Goal: Task Accomplishment & Management: Use online tool/utility

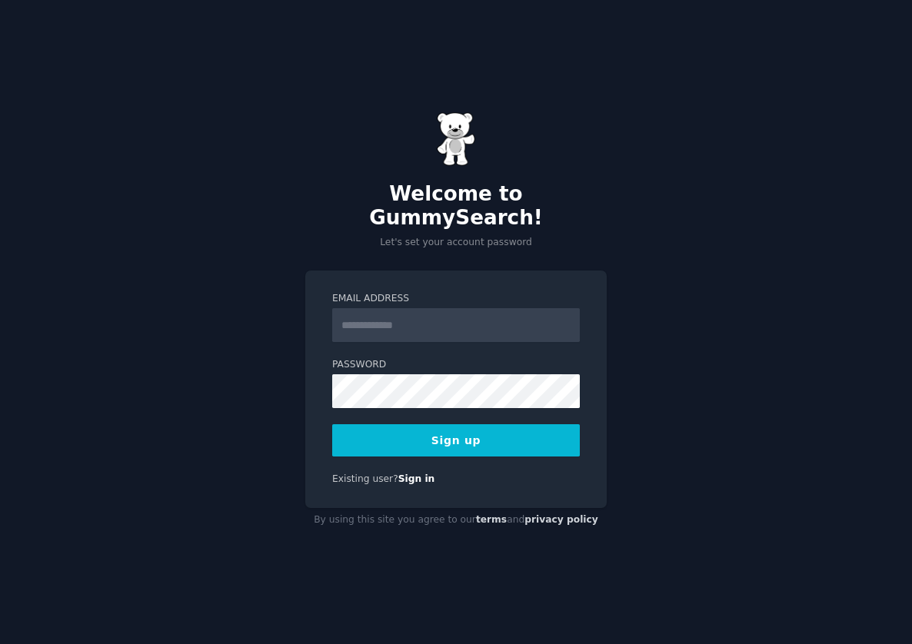
click at [392, 319] on input "Email Address" at bounding box center [456, 325] width 248 height 34
type input "**********"
click at [464, 434] on button "Sign up" at bounding box center [456, 440] width 248 height 32
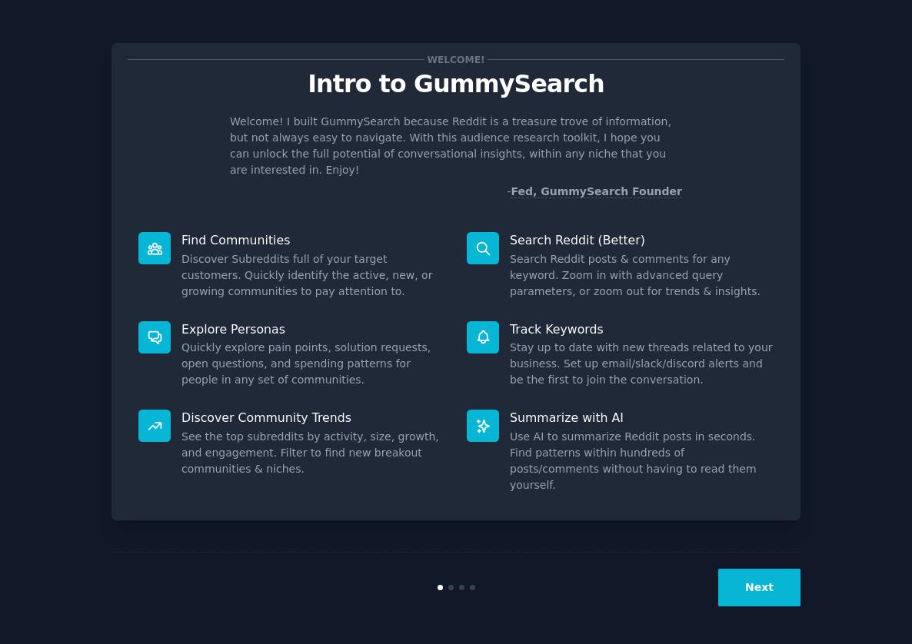
click at [757, 578] on button "Next" at bounding box center [759, 588] width 82 height 38
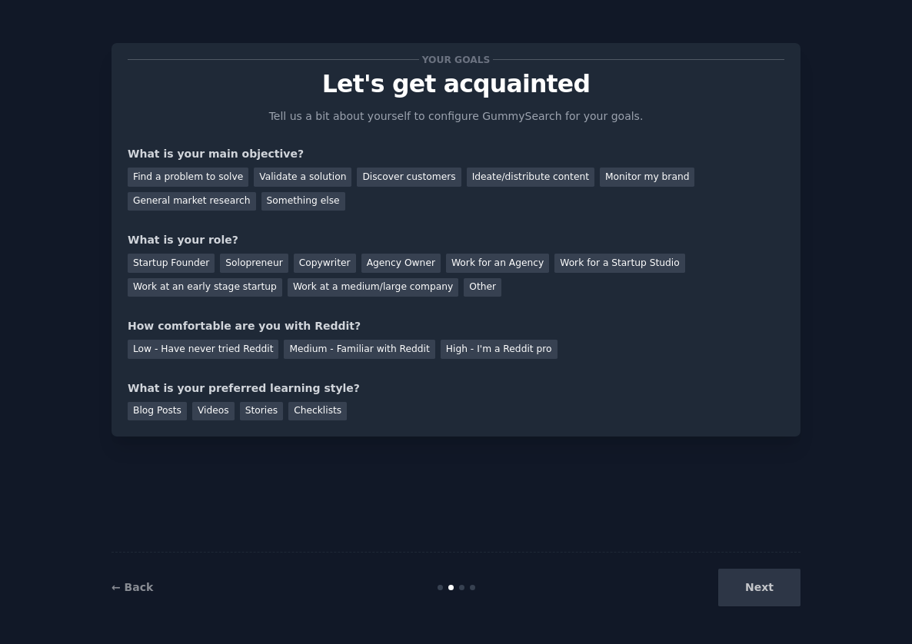
click at [758, 586] on div "Next" at bounding box center [685, 588] width 230 height 38
click at [170, 204] on div "General market research" at bounding box center [192, 201] width 128 height 19
click at [334, 287] on div "Work at a medium/large company" at bounding box center [372, 287] width 171 height 19
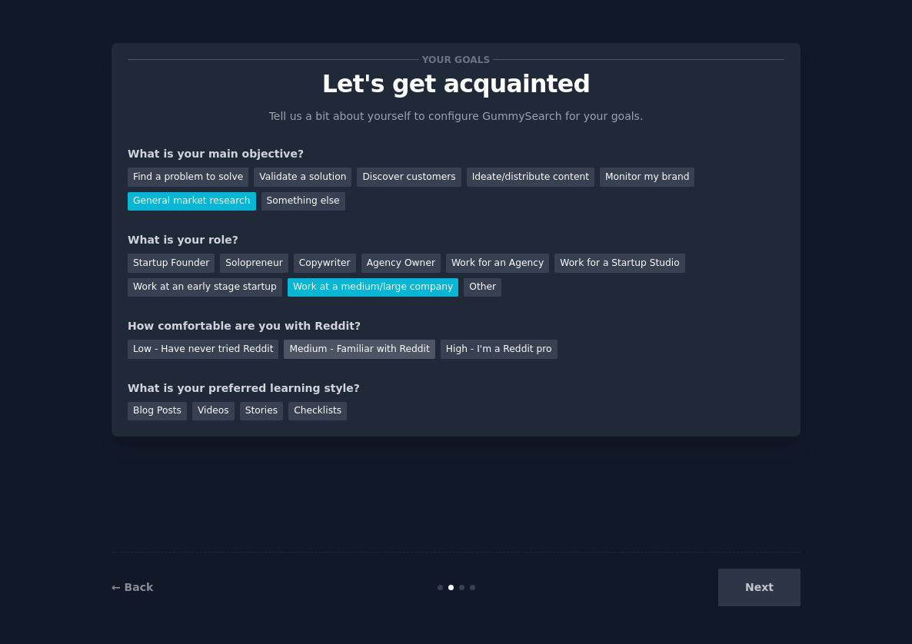
click at [350, 344] on div "Medium - Familiar with Reddit" at bounding box center [359, 349] width 151 height 19
click at [154, 410] on div "Blog Posts" at bounding box center [157, 411] width 59 height 19
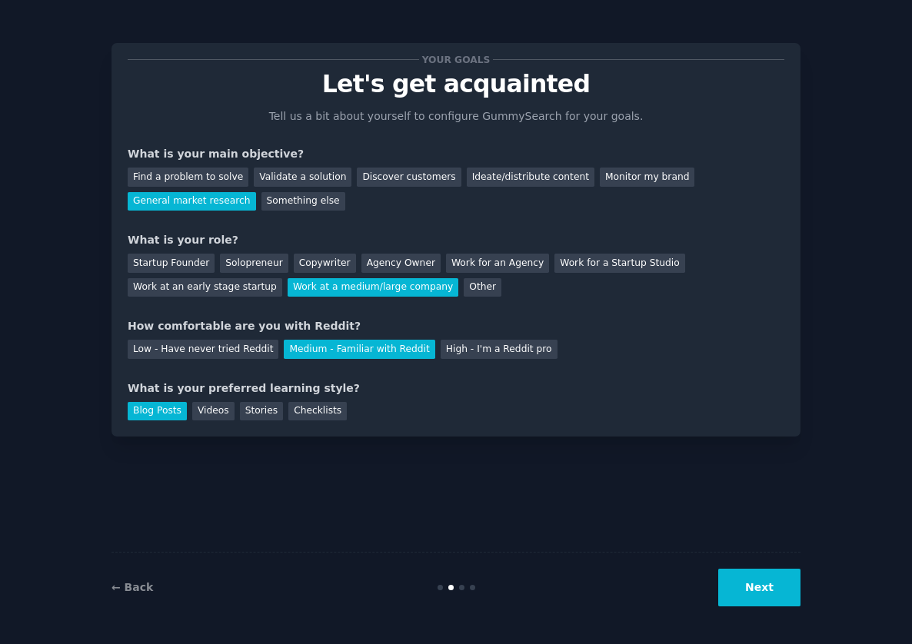
click at [777, 589] on button "Next" at bounding box center [759, 588] width 82 height 38
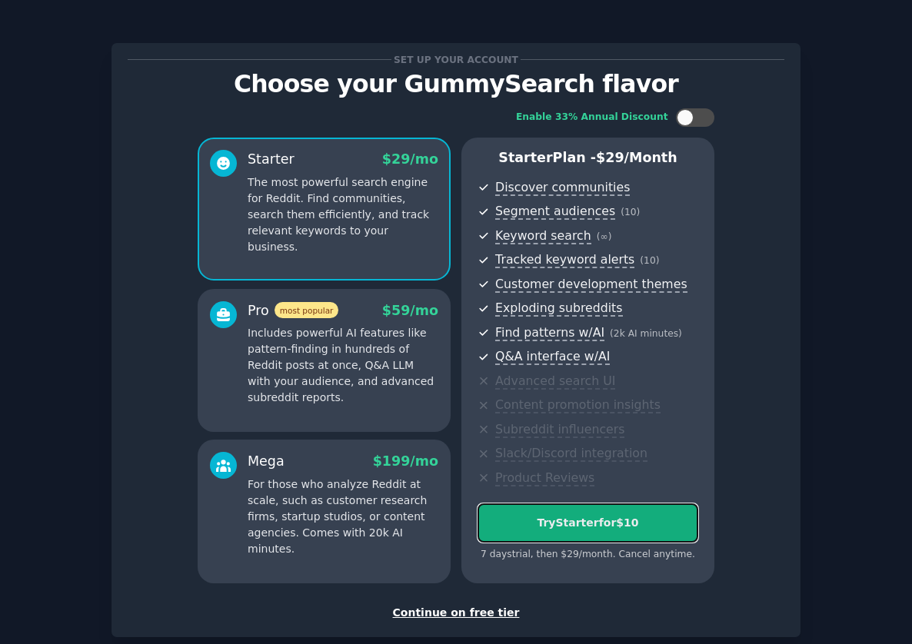
click at [591, 525] on div "Try Starter for $10" at bounding box center [587, 523] width 219 height 16
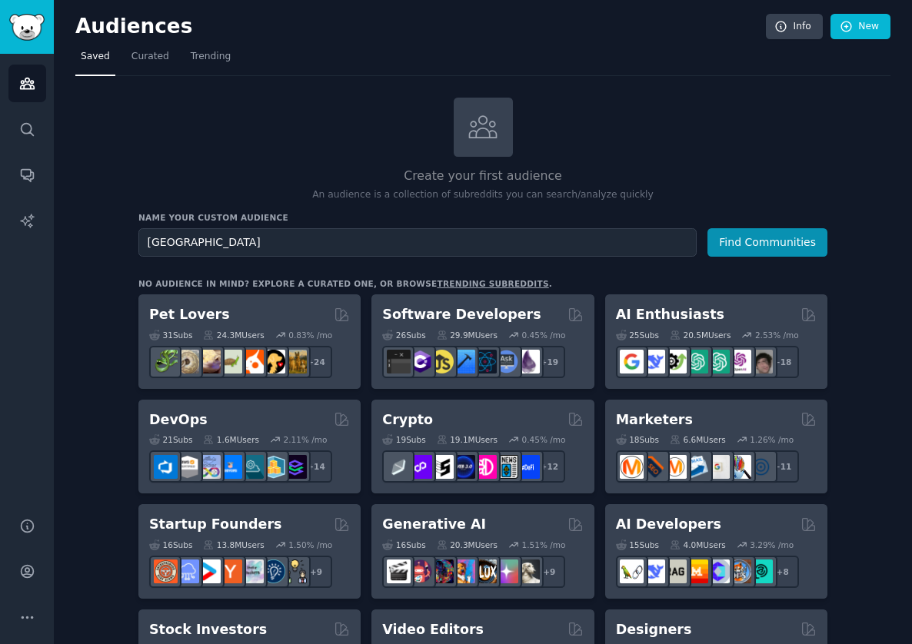
type input "[GEOGRAPHIC_DATA]"
click at [707, 228] on button "Find Communities" at bounding box center [767, 242] width 120 height 28
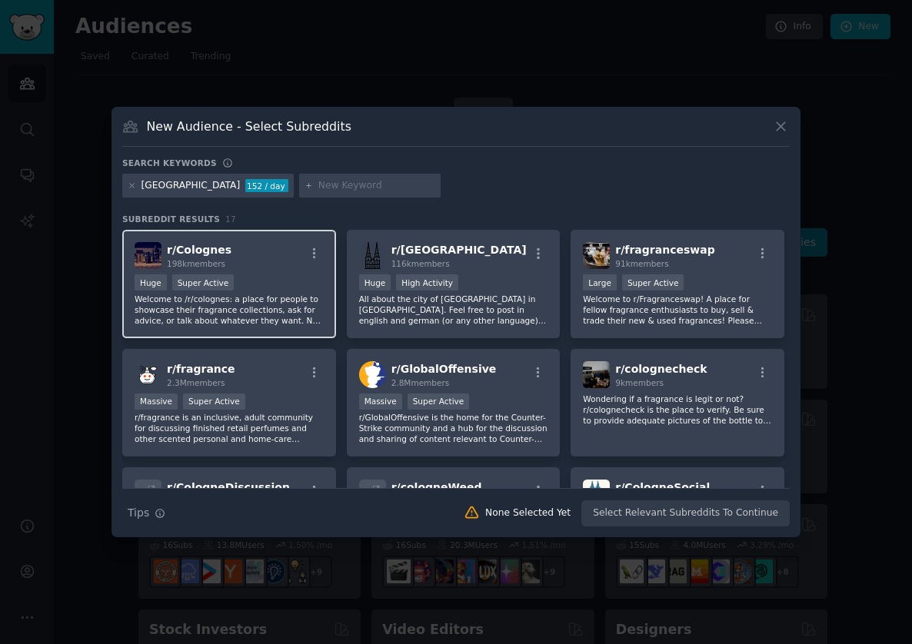
click at [236, 273] on div "r/ Colognes 198k members Huge Super Active Welcome to /r/colognes: a place for …" at bounding box center [229, 284] width 214 height 108
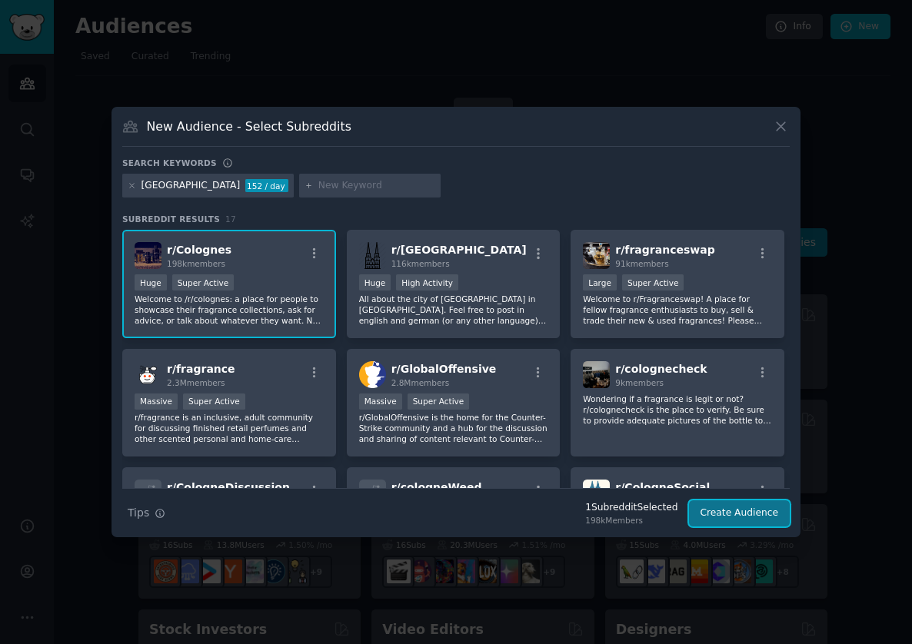
click at [726, 514] on button "Create Audience" at bounding box center [739, 513] width 101 height 26
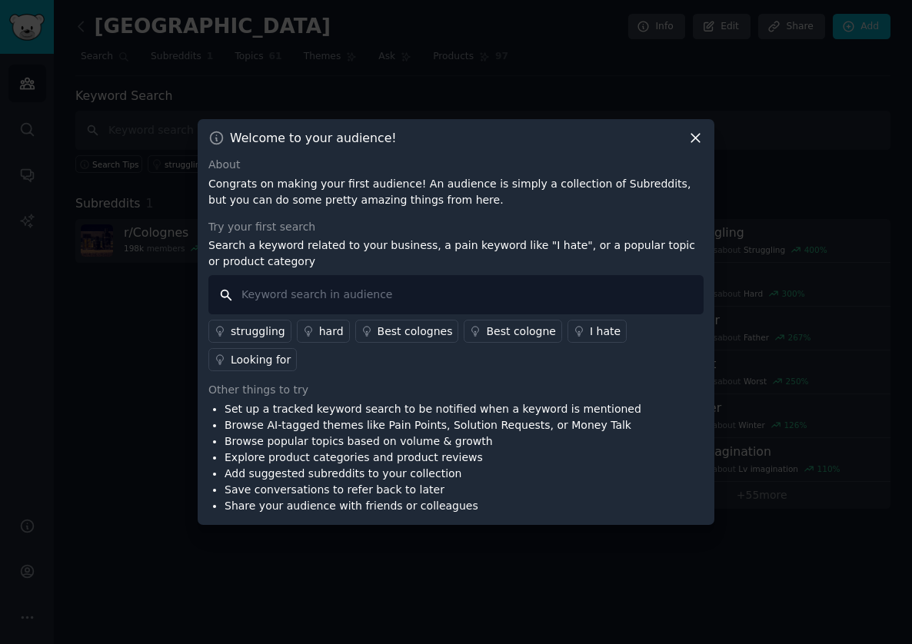
click at [264, 309] on input "text" at bounding box center [455, 294] width 495 height 39
type input "musk"
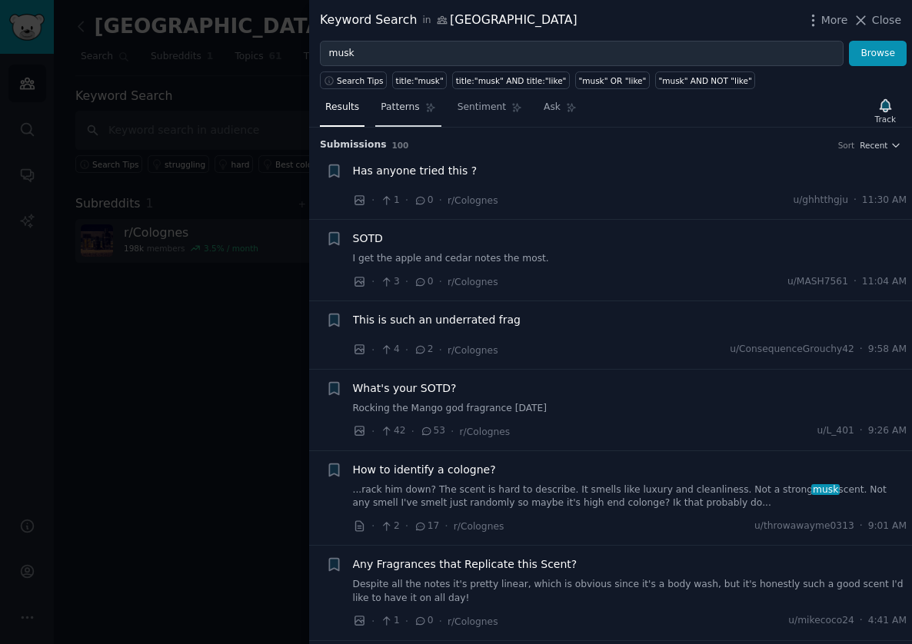
click at [402, 107] on span "Patterns" at bounding box center [399, 108] width 38 height 14
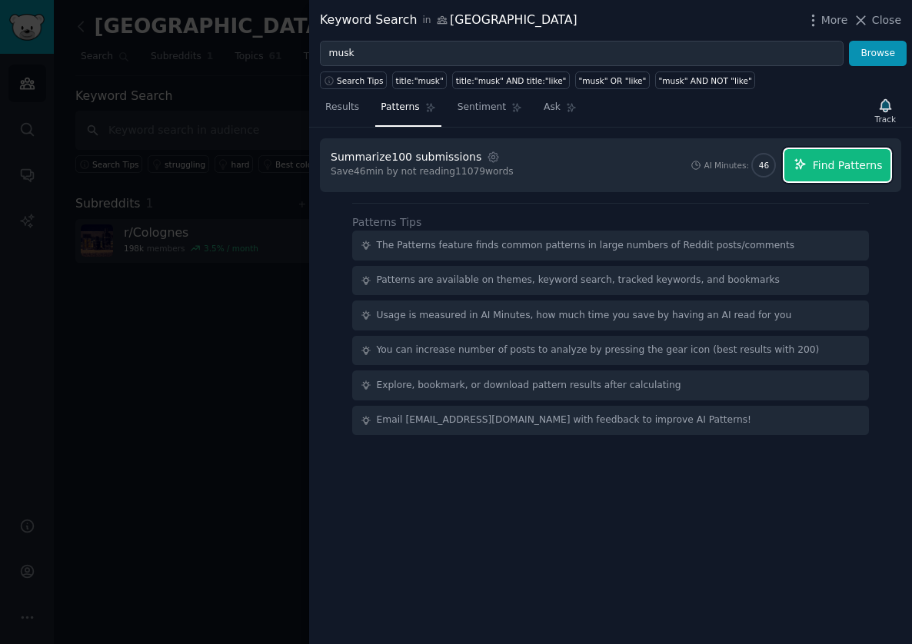
click at [829, 167] on span "Find Patterns" at bounding box center [847, 166] width 70 height 16
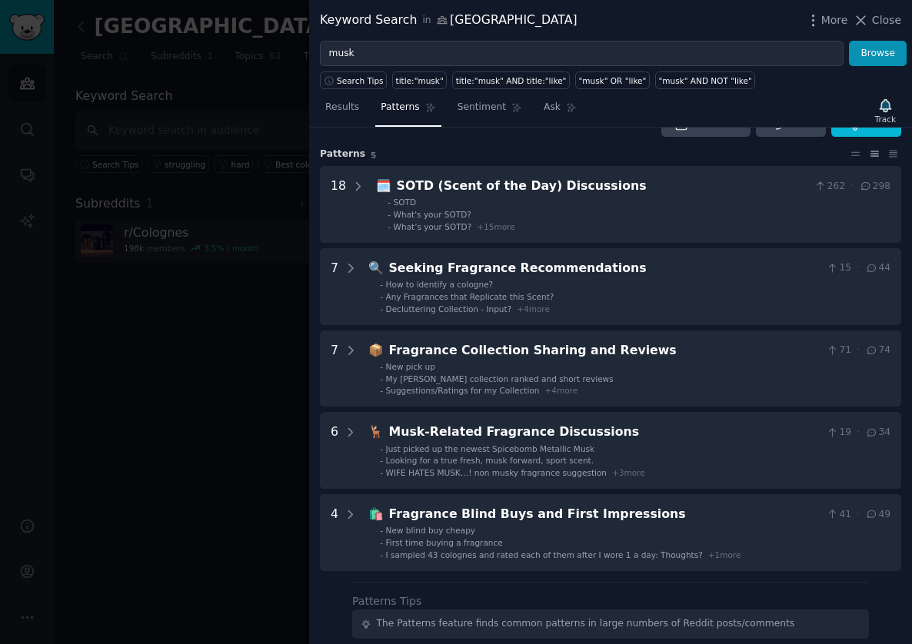
scroll to position [18, 0]
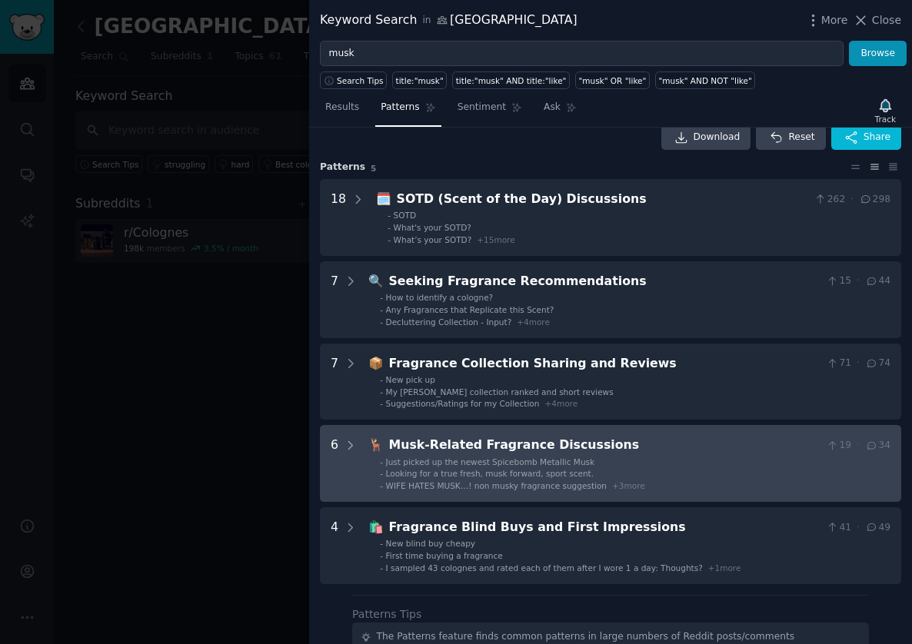
click at [500, 444] on div "Musk-Related Fragrance Discussions" at bounding box center [604, 445] width 431 height 19
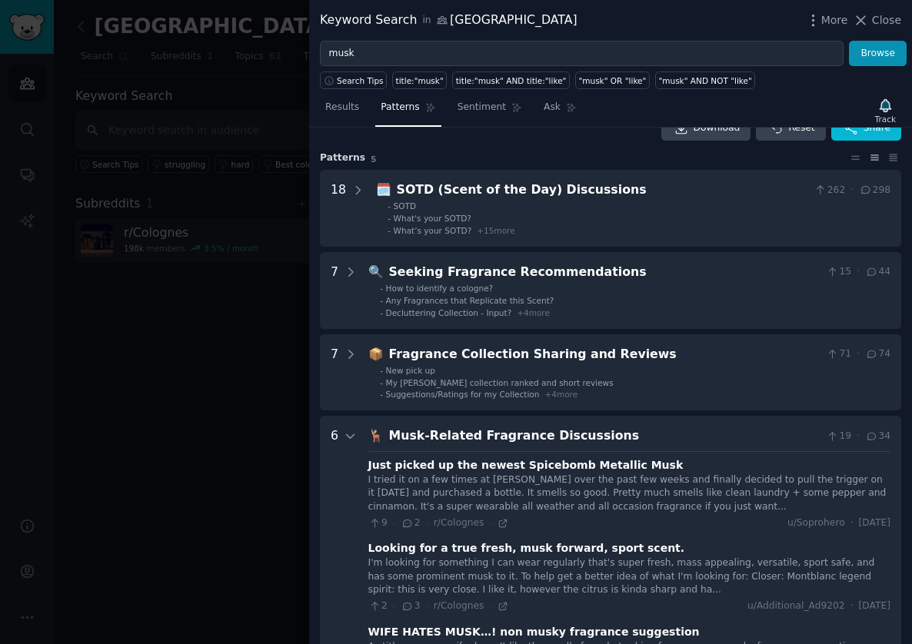
scroll to position [0, 0]
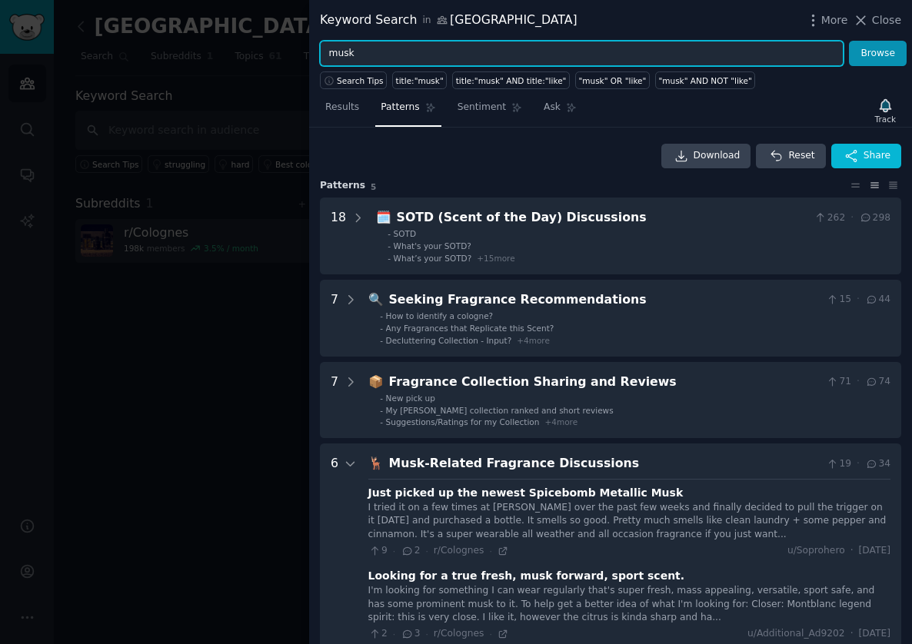
click at [404, 53] on input "musk" at bounding box center [581, 54] width 523 height 26
drag, startPoint x: 372, startPoint y: 52, endPoint x: 309, endPoint y: 51, distance: 63.0
click at [309, 51] on div "musk Browse" at bounding box center [610, 54] width 603 height 26
type input "essential oils"
click at [849, 41] on button "Browse" at bounding box center [878, 54] width 58 height 26
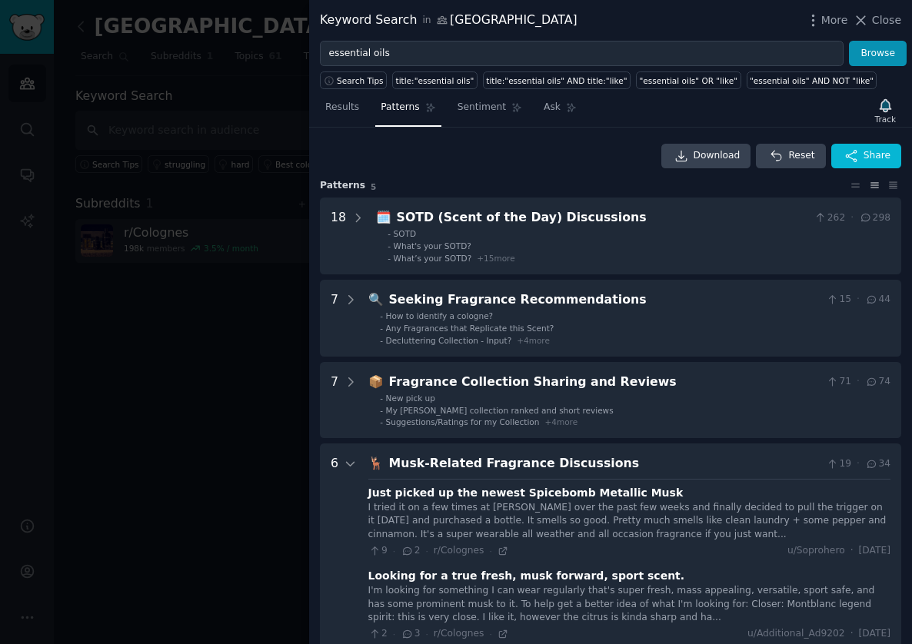
click at [309, 51] on div "essential oils Browse" at bounding box center [610, 54] width 603 height 26
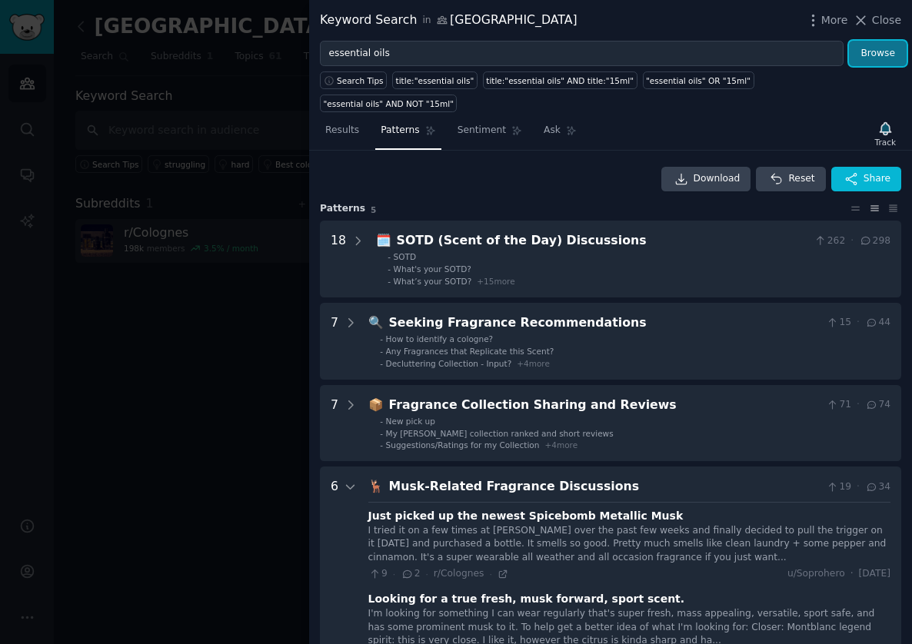
click at [881, 52] on button "Browse" at bounding box center [878, 54] width 58 height 26
click at [863, 51] on button "Browse" at bounding box center [878, 54] width 58 height 26
click at [344, 124] on span "Results" at bounding box center [342, 131] width 34 height 14
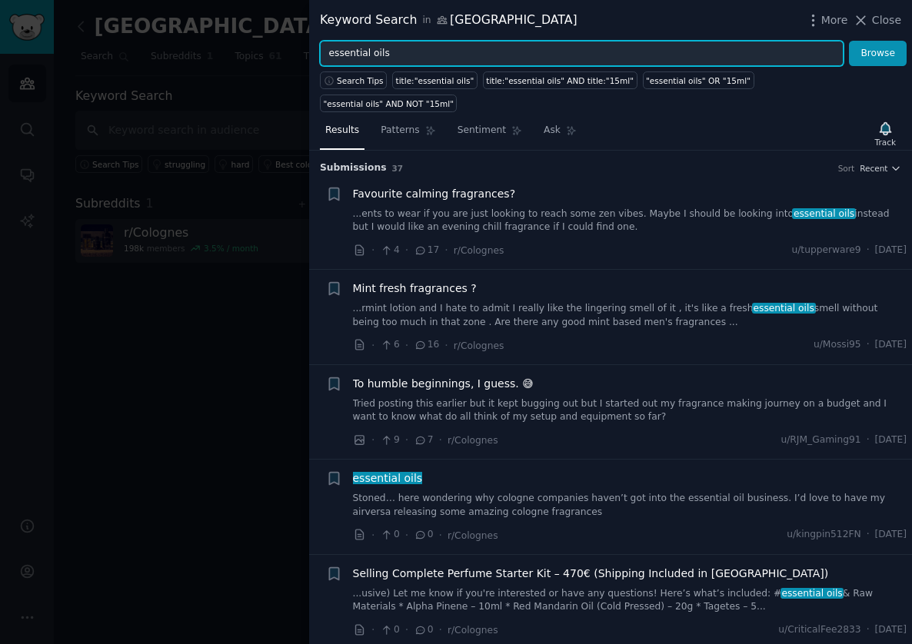
click at [446, 54] on input "essential oils" at bounding box center [581, 54] width 523 height 26
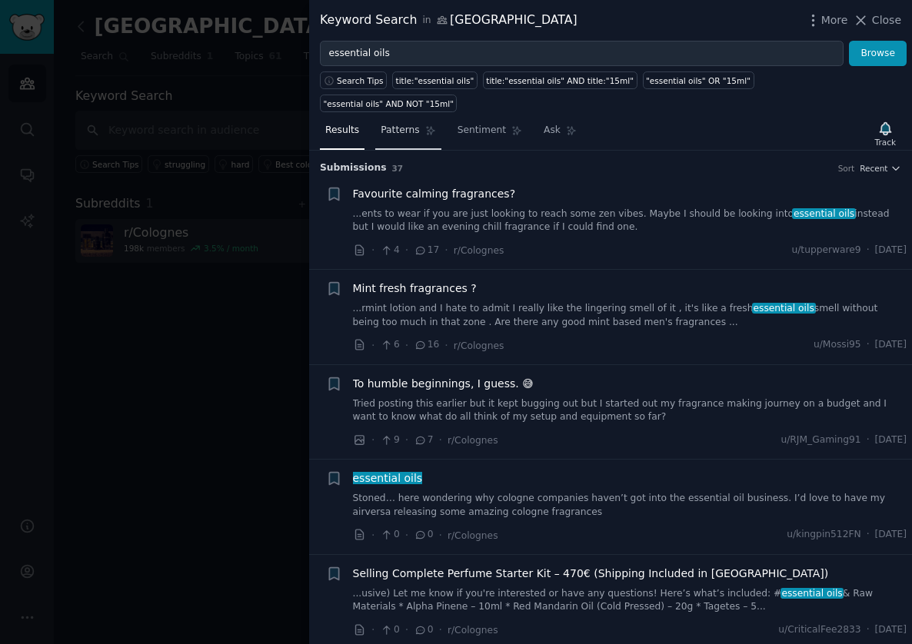
click at [394, 124] on span "Patterns" at bounding box center [399, 131] width 38 height 14
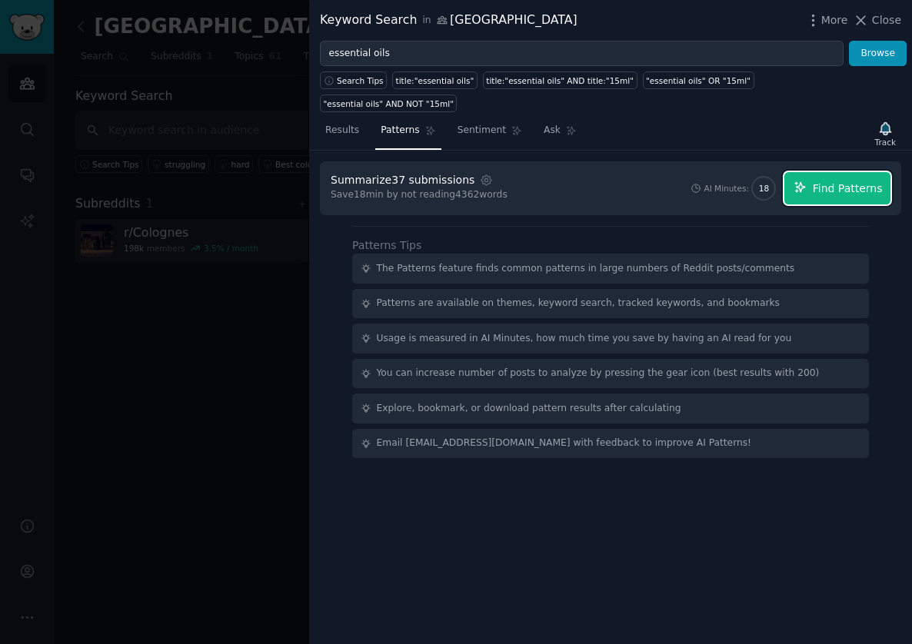
click at [847, 181] on span "Find Patterns" at bounding box center [847, 189] width 70 height 16
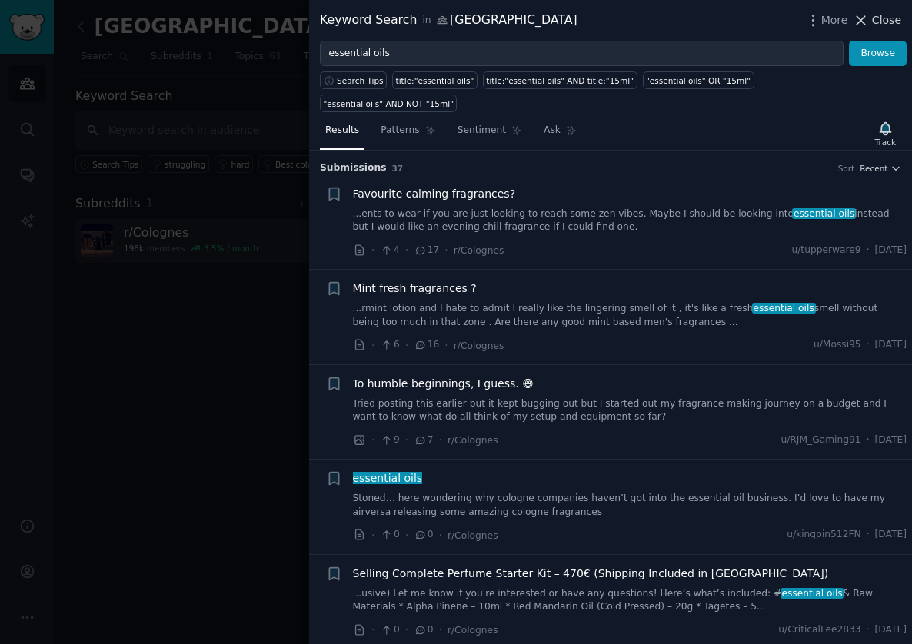
click at [882, 16] on span "Close" at bounding box center [886, 20] width 29 height 16
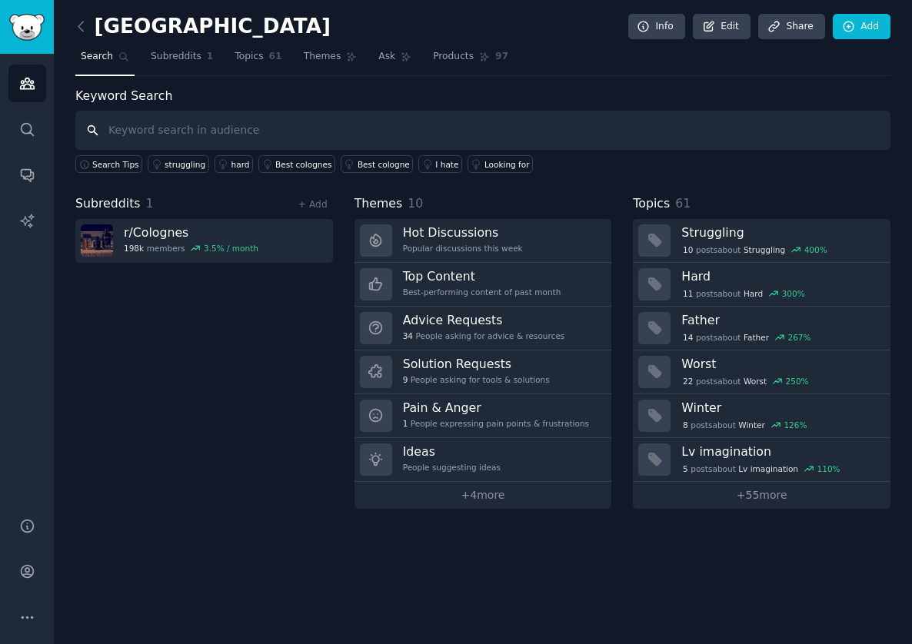
click at [210, 133] on input "text" at bounding box center [482, 130] width 815 height 39
type input "perfume"
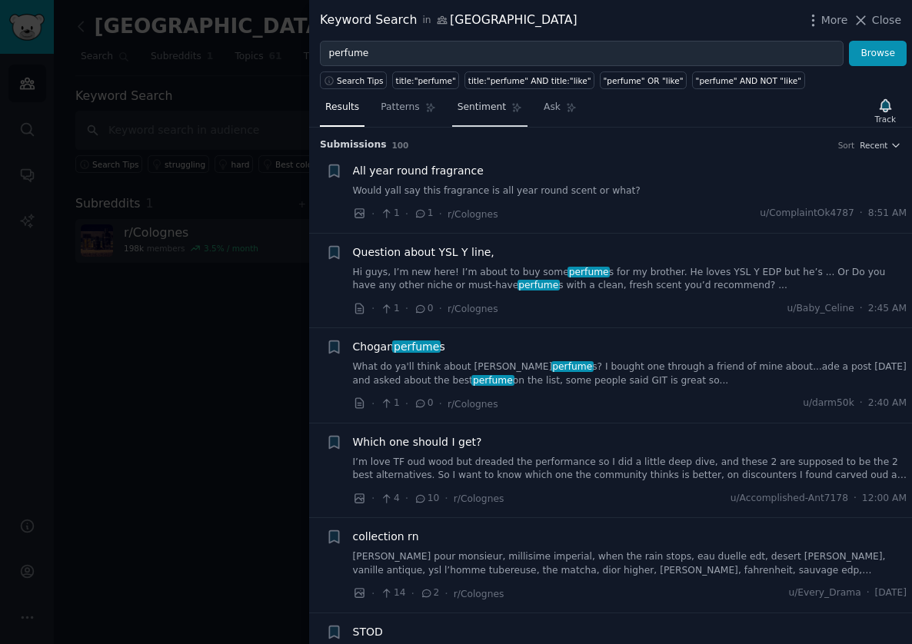
click at [496, 104] on span "Sentiment" at bounding box center [481, 108] width 48 height 14
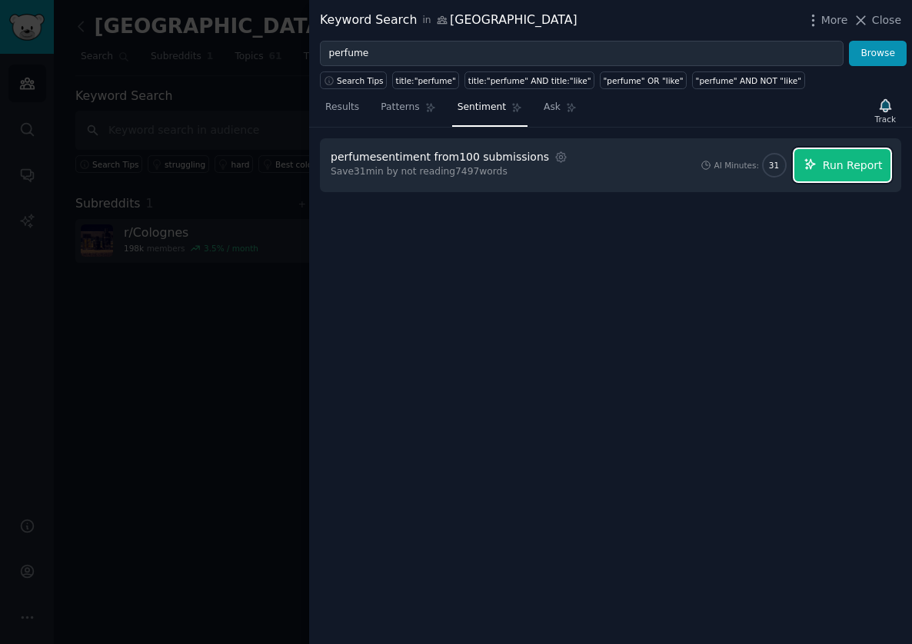
click at [838, 161] on span "Run Report" at bounding box center [852, 166] width 60 height 16
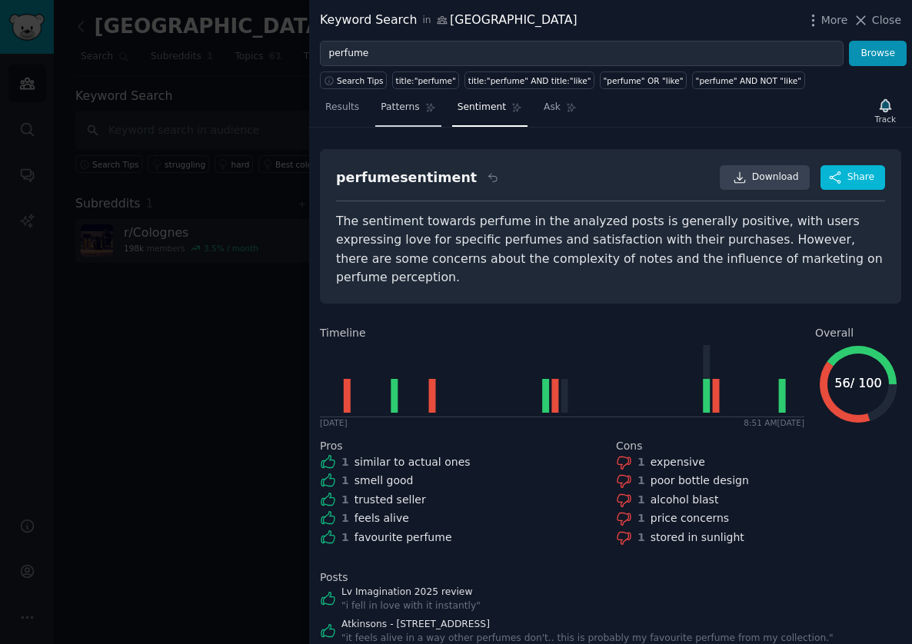
click at [401, 111] on span "Patterns" at bounding box center [399, 108] width 38 height 14
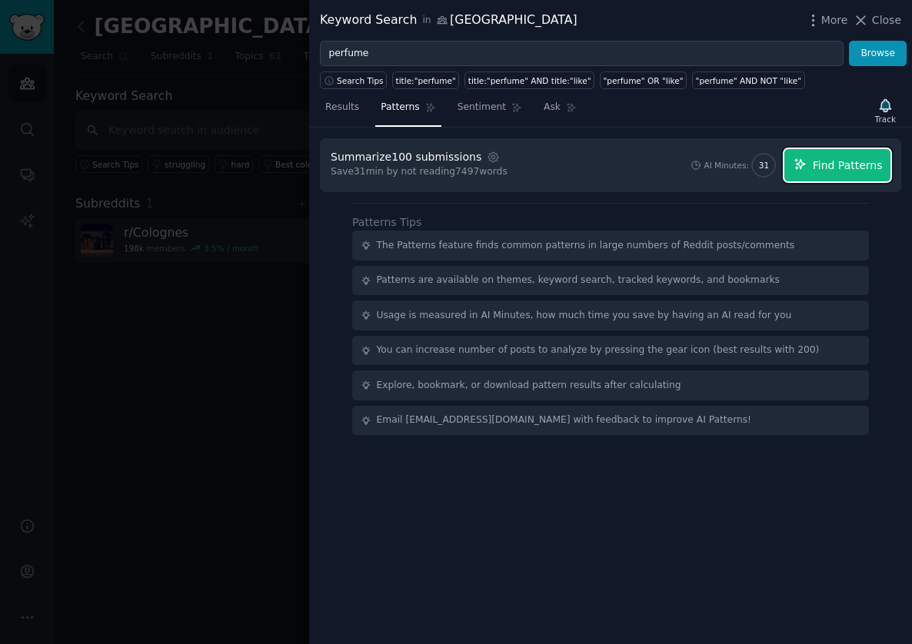
click at [835, 166] on span "Find Patterns" at bounding box center [847, 166] width 70 height 16
